Goal: Information Seeking & Learning: Learn about a topic

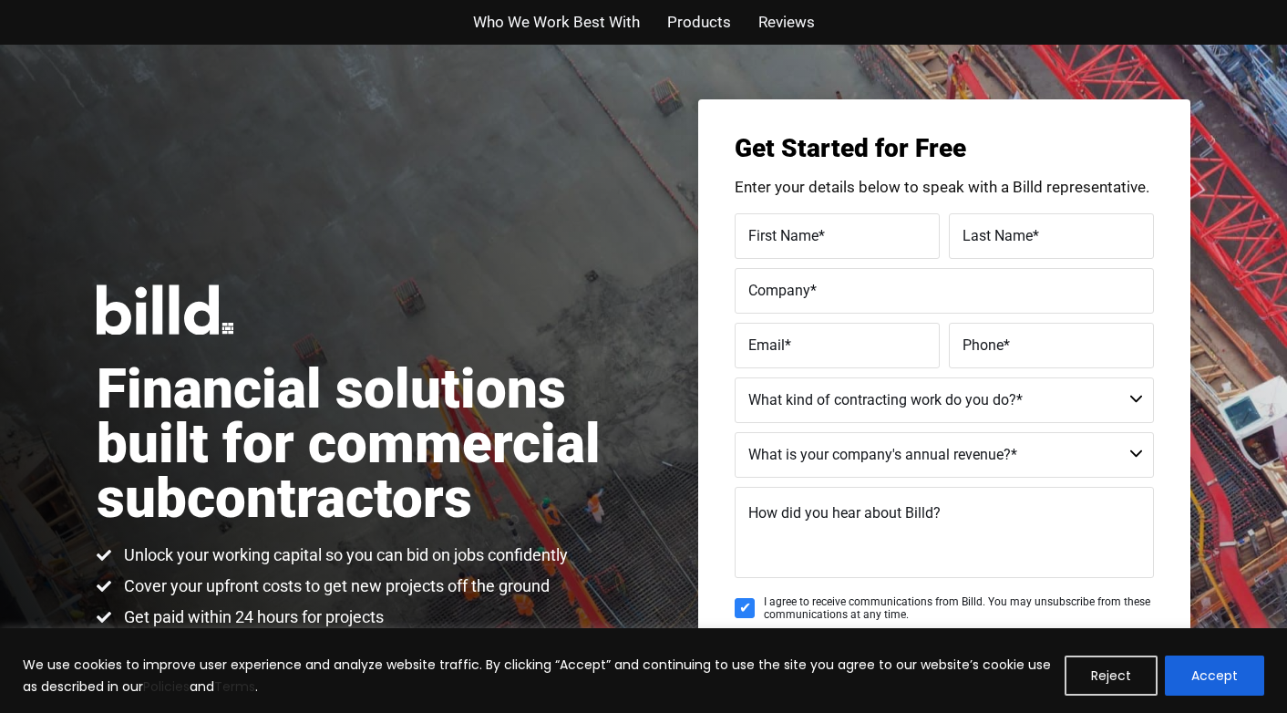
click at [564, 27] on span "Who We Work Best With" at bounding box center [556, 22] width 167 height 26
click at [710, 14] on span "Products" at bounding box center [699, 22] width 64 height 26
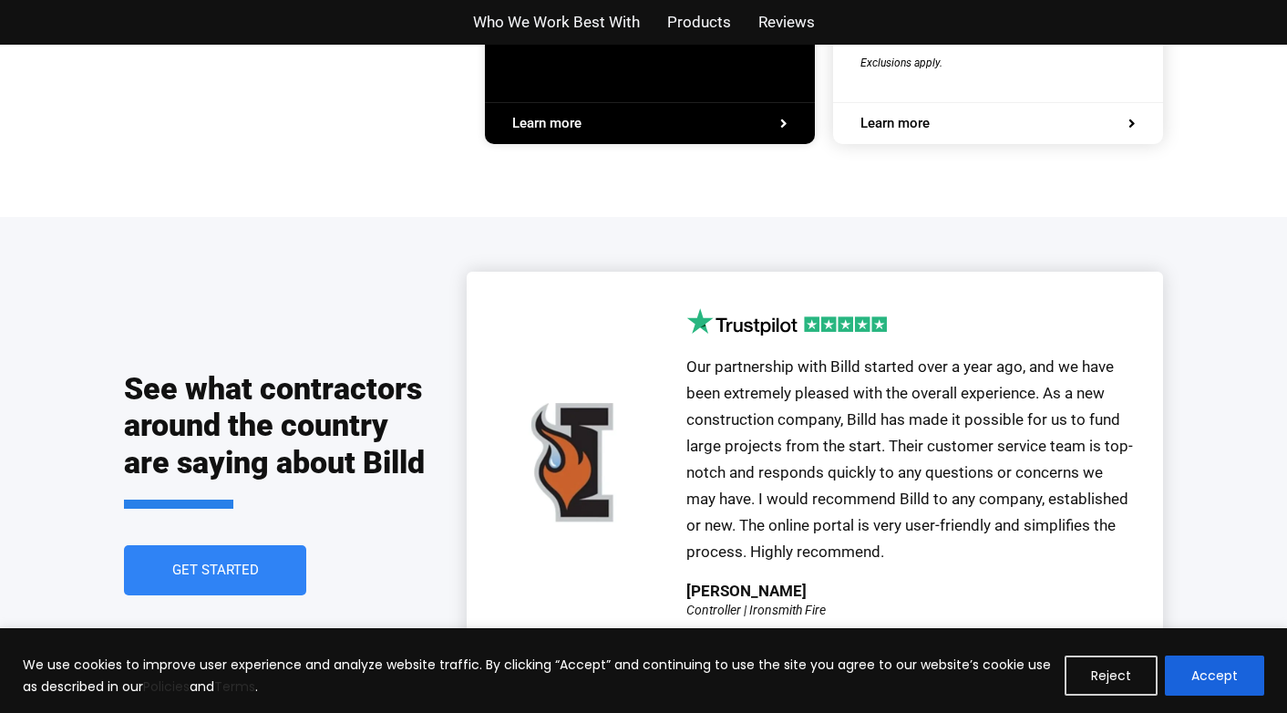
scroll to position [3855, 0]
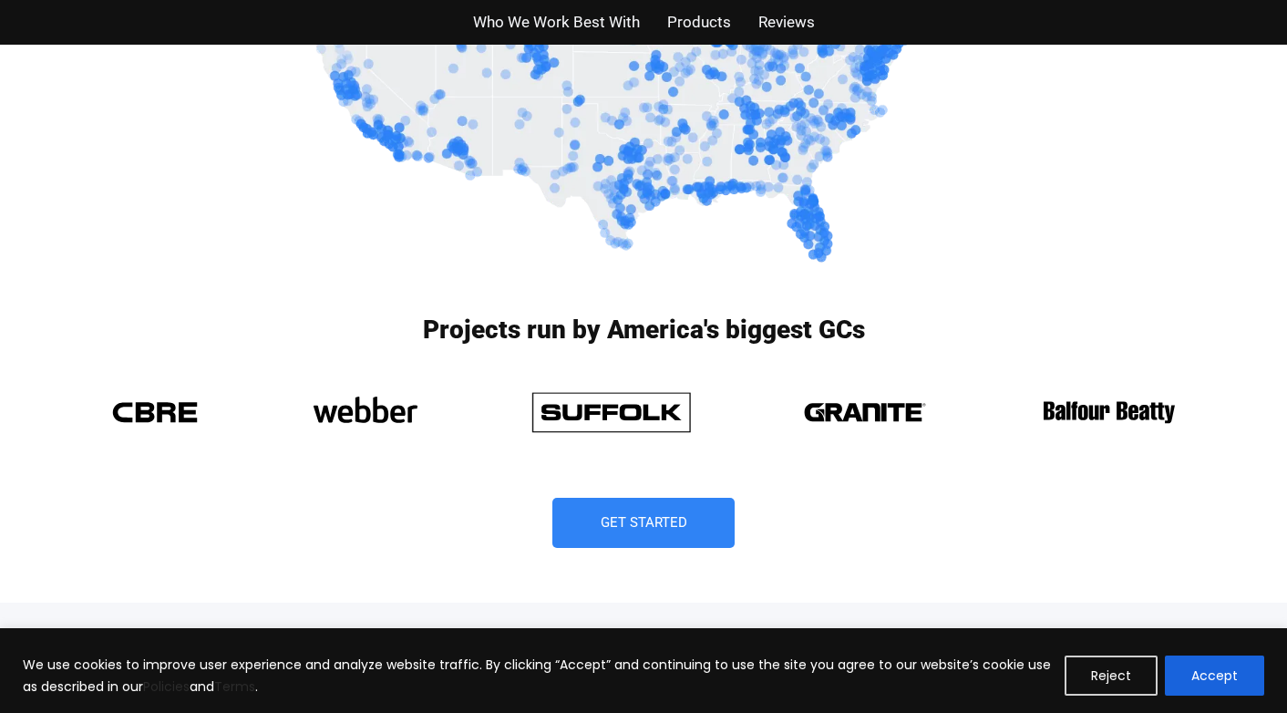
click at [669, 9] on span "Products" at bounding box center [699, 22] width 64 height 26
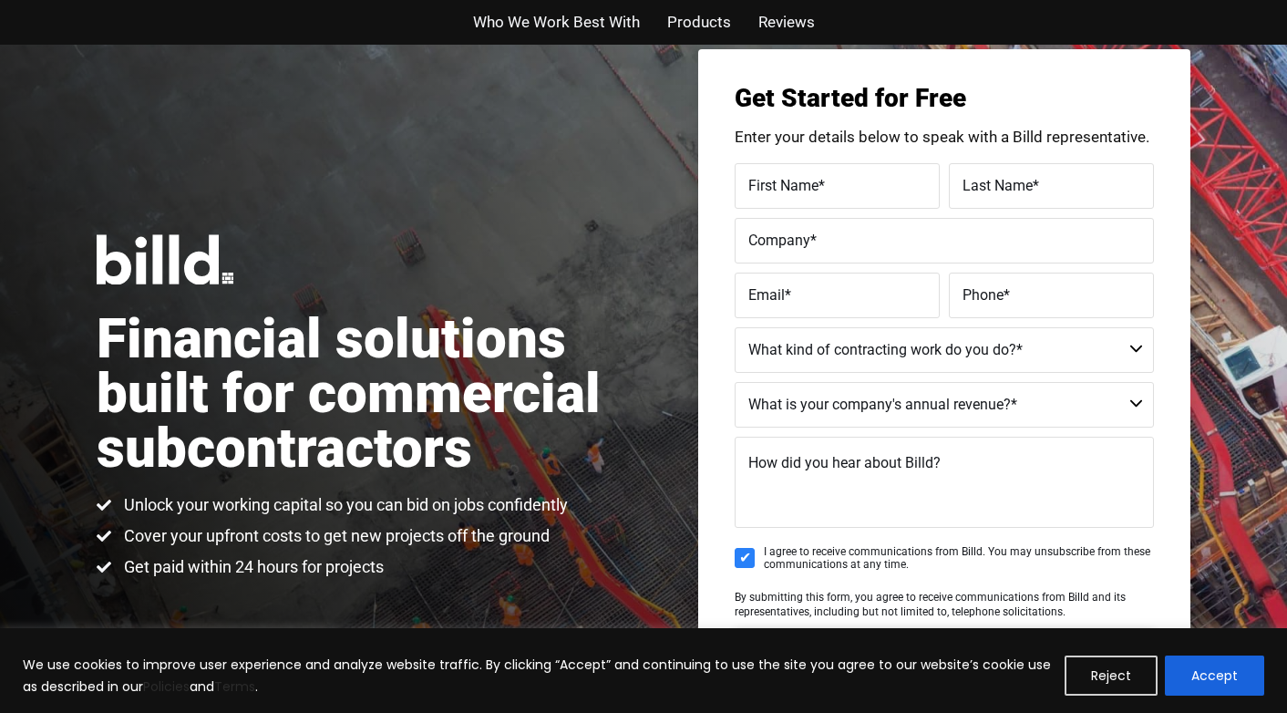
scroll to position [0, 0]
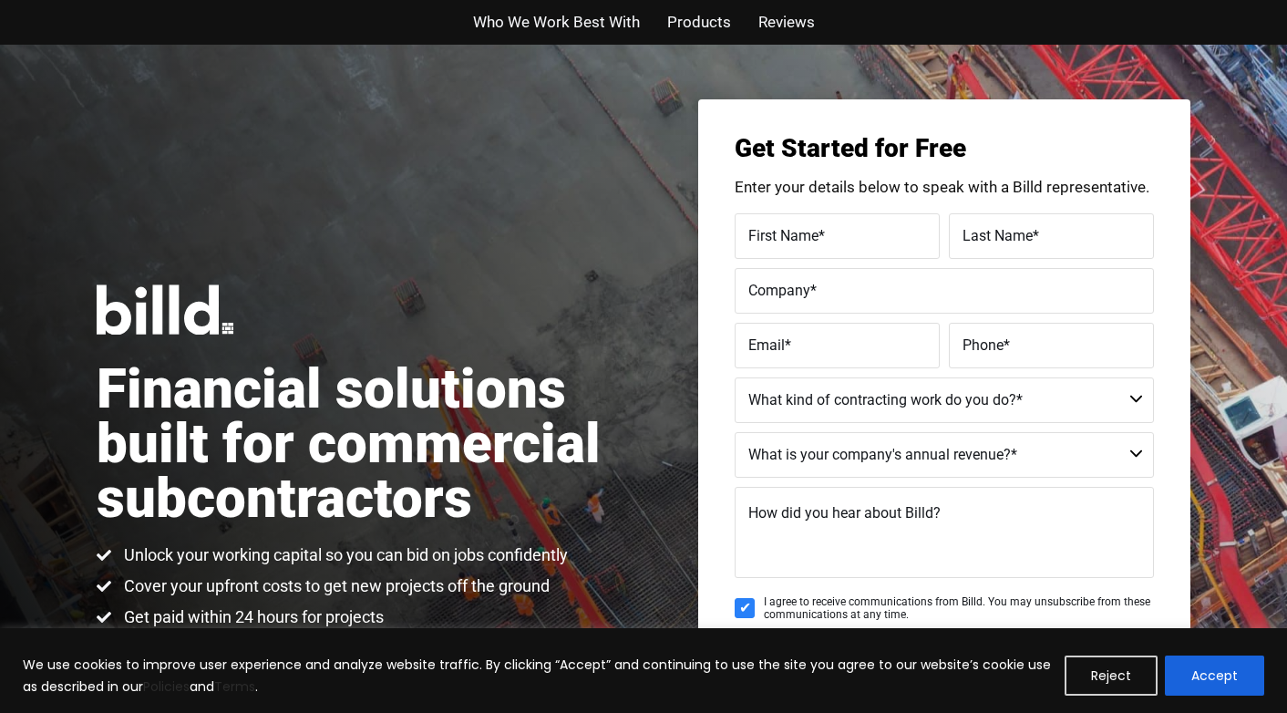
click at [793, 23] on span "Reviews" at bounding box center [786, 22] width 57 height 26
click at [694, 23] on span "Products" at bounding box center [699, 22] width 64 height 26
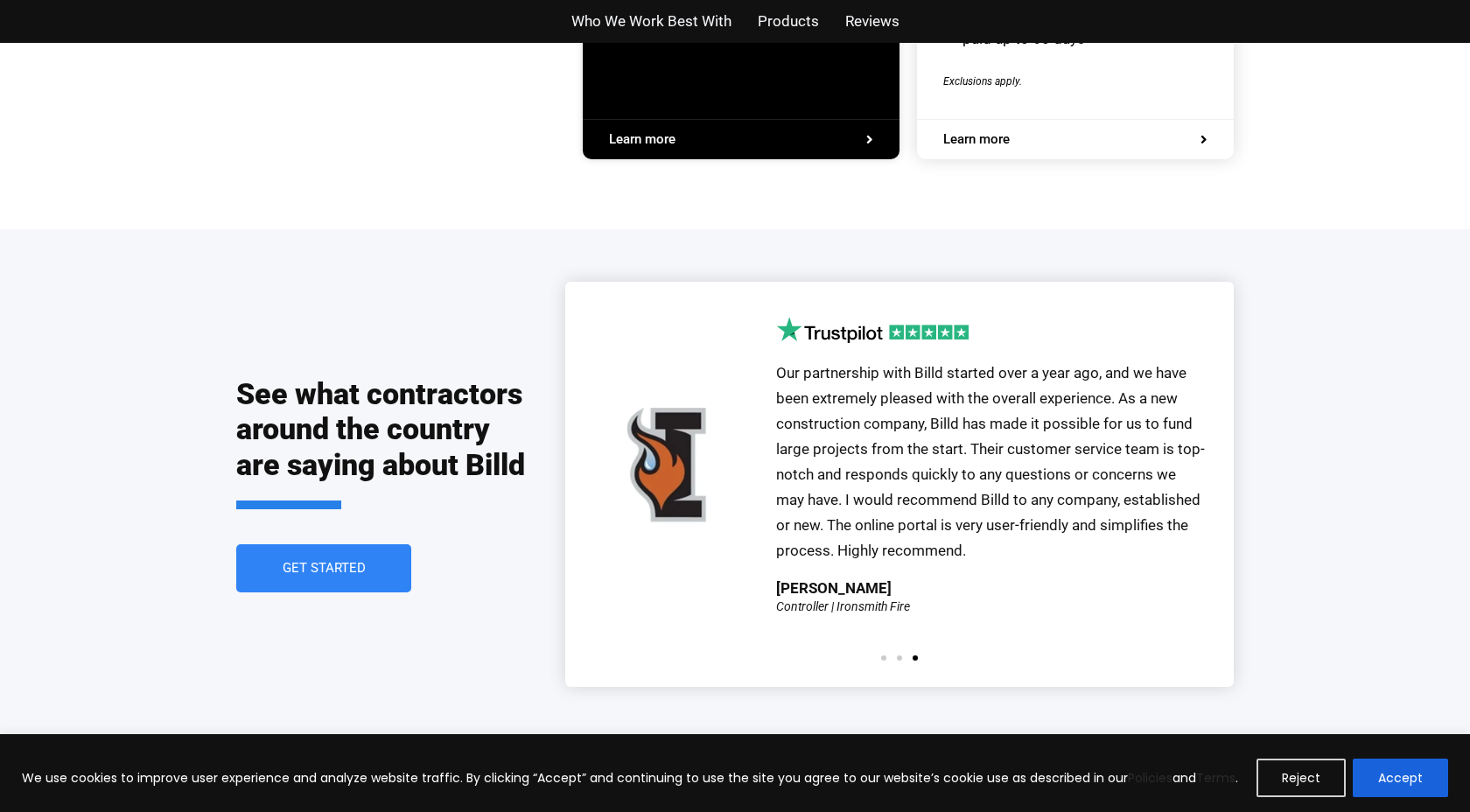
scroll to position [3770, 0]
